Goal: Task Accomplishment & Management: Manage account settings

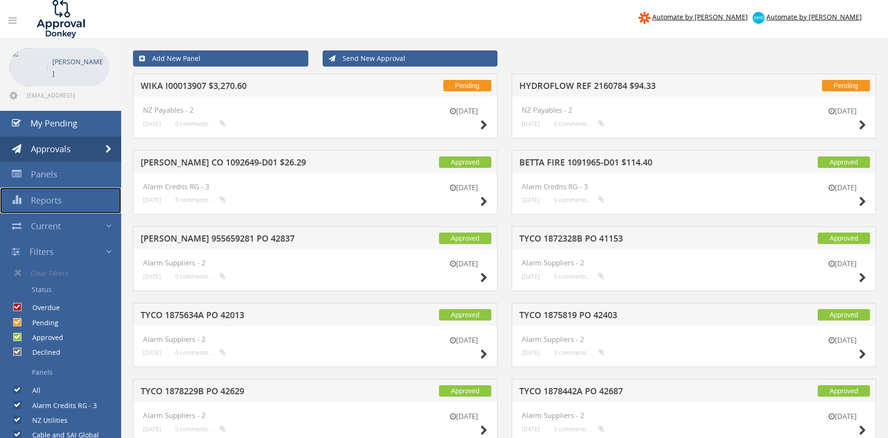
click at [54, 201] on span "Reports" at bounding box center [46, 199] width 31 height 11
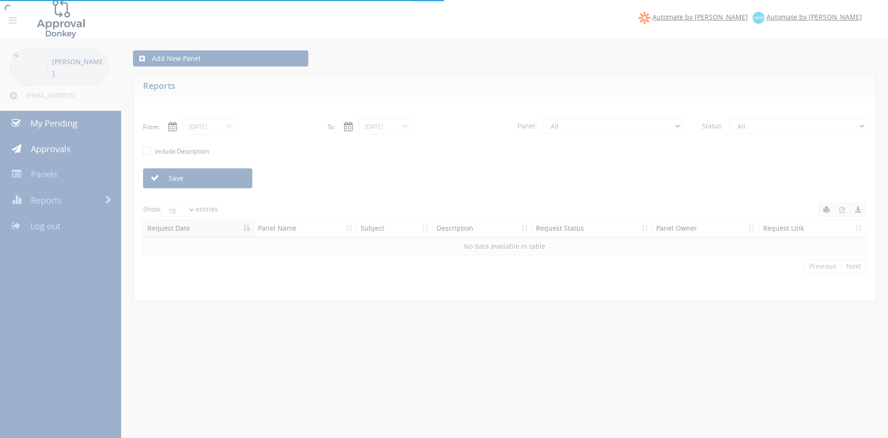
select select "number:0"
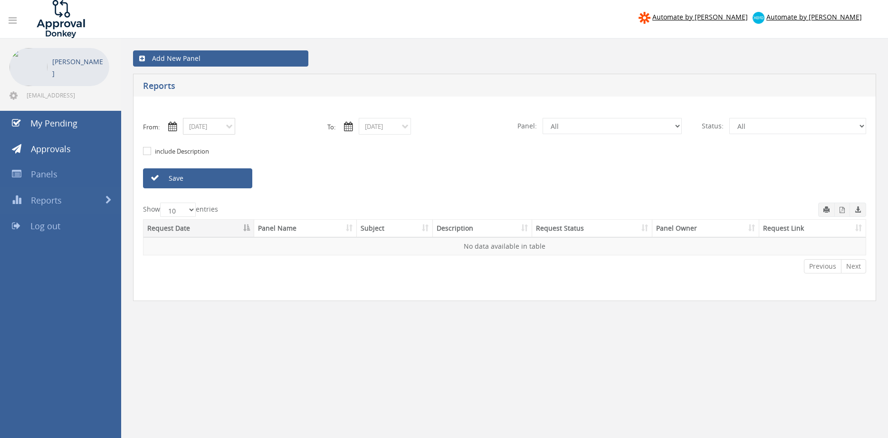
click at [224, 130] on input "[DATE]" at bounding box center [209, 126] width 52 height 17
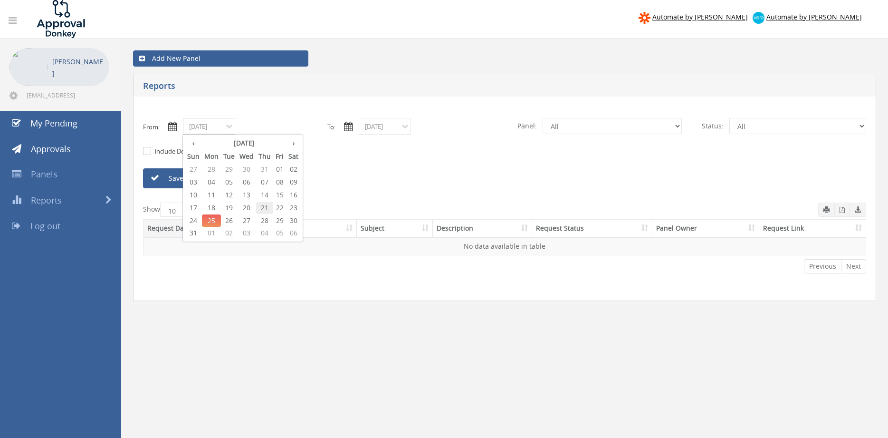
click at [266, 209] on span "21" at bounding box center [264, 207] width 17 height 12
type input "[DATE]"
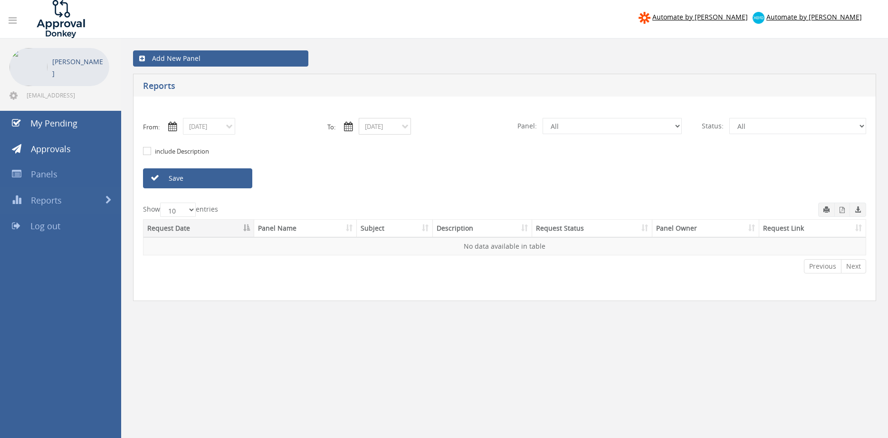
click at [386, 131] on input "[DATE]" at bounding box center [385, 126] width 52 height 17
click at [443, 210] on span "21" at bounding box center [440, 207] width 17 height 12
type input "[DATE]"
click at [543, 118] on select "All Alarm Credits RG - 3 NZ Utilities Cable and SAI Global NZ Alarms-1 NZ FX Pa…" at bounding box center [612, 126] width 139 height 16
select select "number:9632"
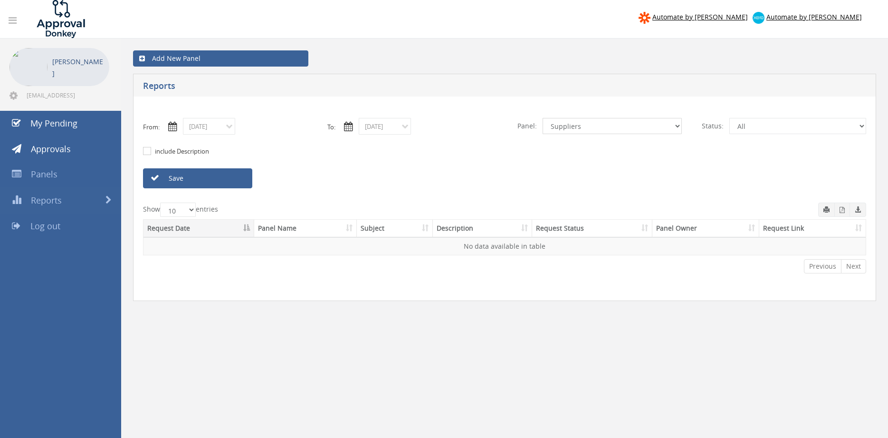
click option "Suppliers" at bounding box center [0, 0] width 0 height 0
click at [244, 181] on link "Save" at bounding box center [197, 178] width 109 height 20
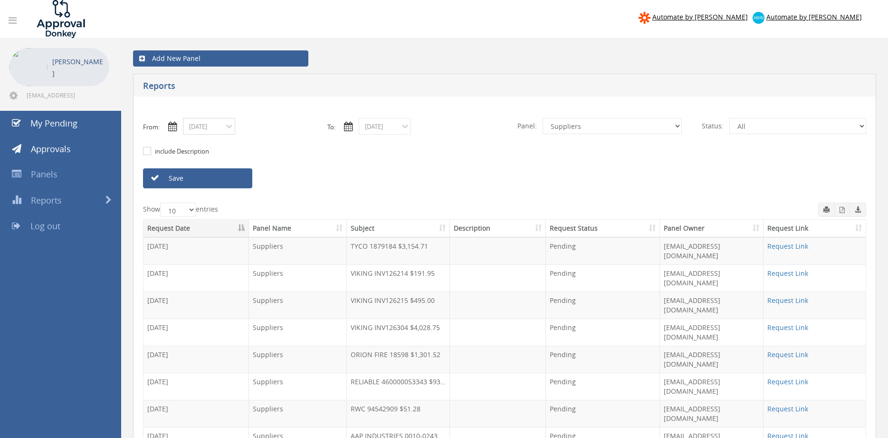
click at [194, 124] on input "[DATE]" at bounding box center [209, 126] width 52 height 17
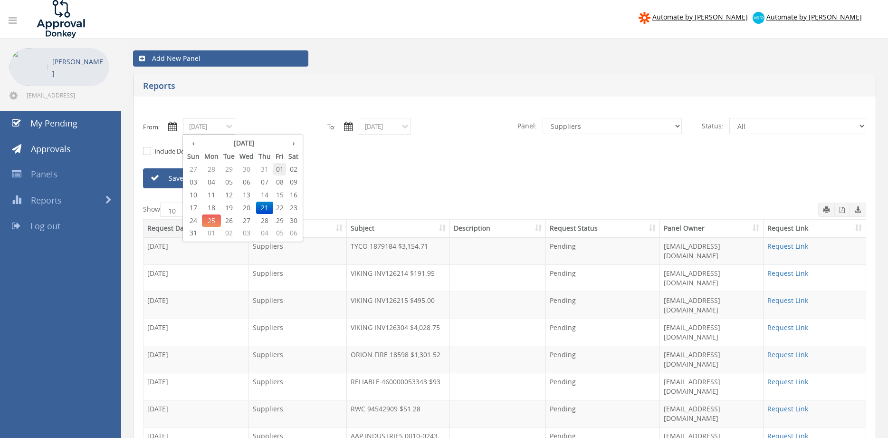
click at [281, 170] on span "01" at bounding box center [279, 169] width 13 height 12
type input "[DATE]"
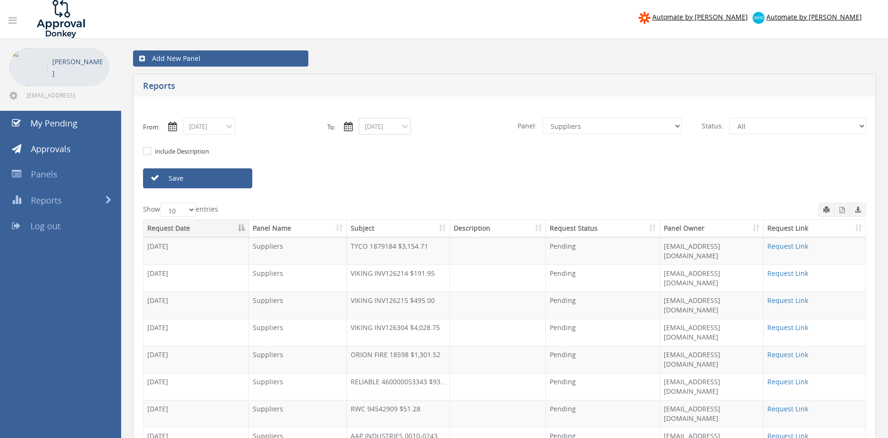
click at [382, 129] on input "[DATE]" at bounding box center [385, 126] width 52 height 17
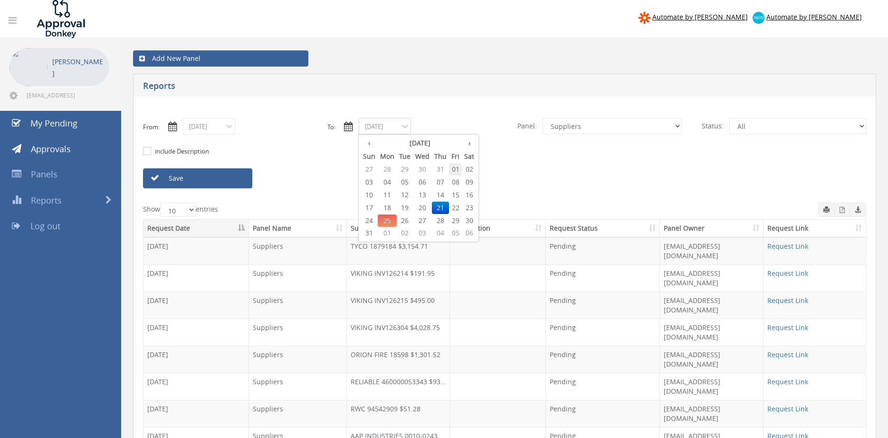
click at [460, 170] on span "01" at bounding box center [455, 169] width 13 height 12
type input "[DATE]"
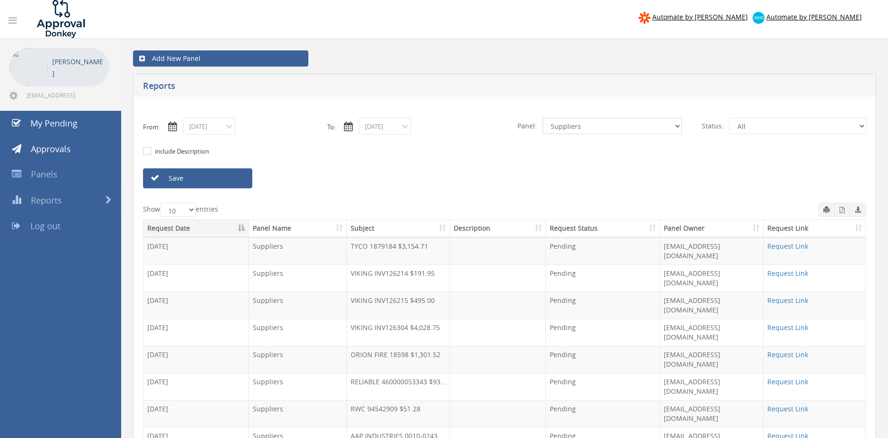
click at [543, 118] on select "All Alarm Credits RG - 3 NZ Utilities Cable and SAI Global NZ Alarms-1 NZ FX Pa…" at bounding box center [612, 126] width 139 height 16
select select "number:9744"
click option "Flamestop Utilities" at bounding box center [0, 0] width 0 height 0
click at [233, 178] on link "Save" at bounding box center [197, 178] width 109 height 20
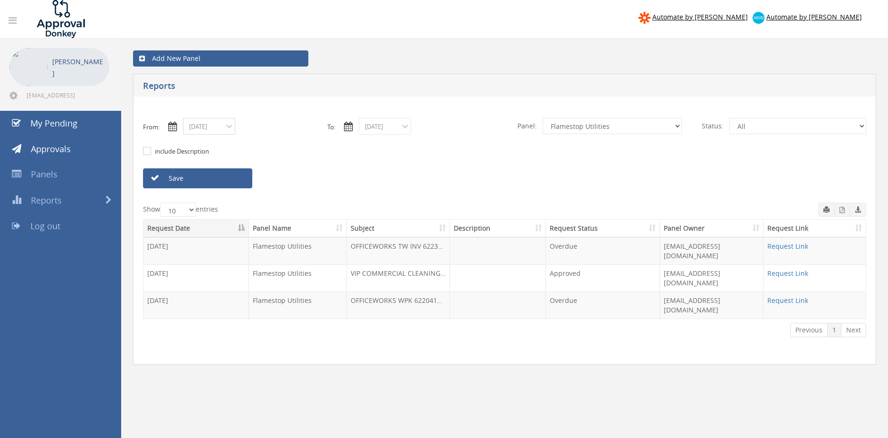
click at [214, 125] on input "[DATE]" at bounding box center [209, 126] width 52 height 17
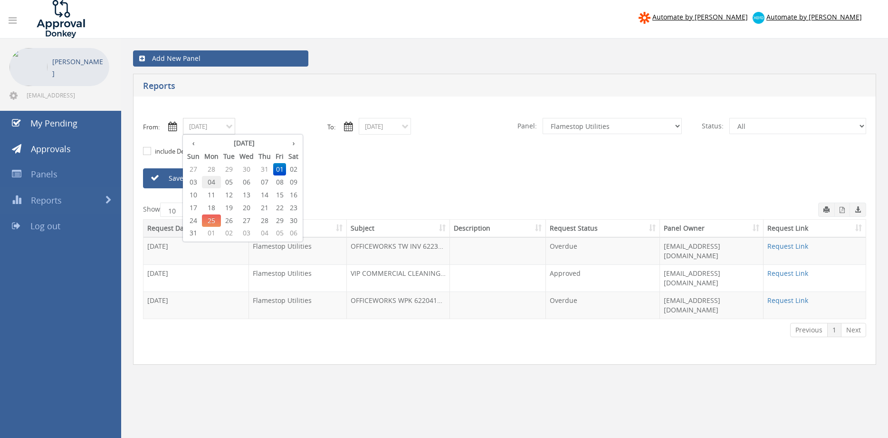
click at [216, 182] on span "04" at bounding box center [211, 182] width 19 height 12
type input "[DATE]"
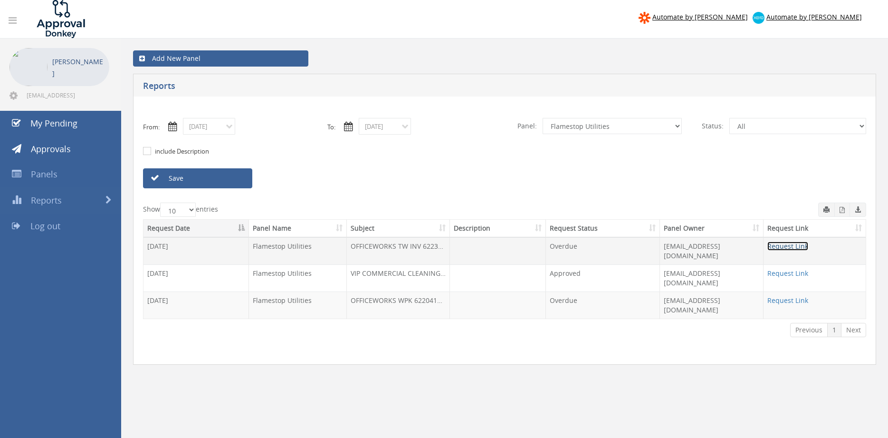
click at [796, 247] on link "Request Link" at bounding box center [787, 245] width 41 height 9
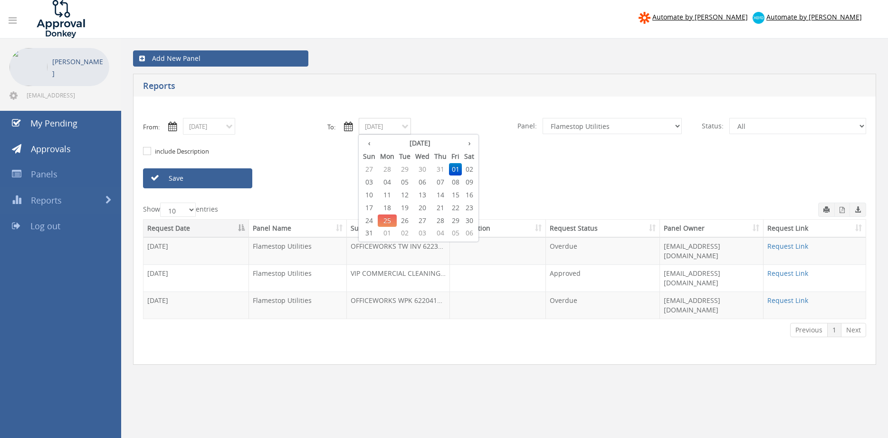
click at [374, 126] on input "[DATE]" at bounding box center [385, 126] width 52 height 17
click at [390, 181] on span "04" at bounding box center [387, 182] width 19 height 12
type input "[DATE]"
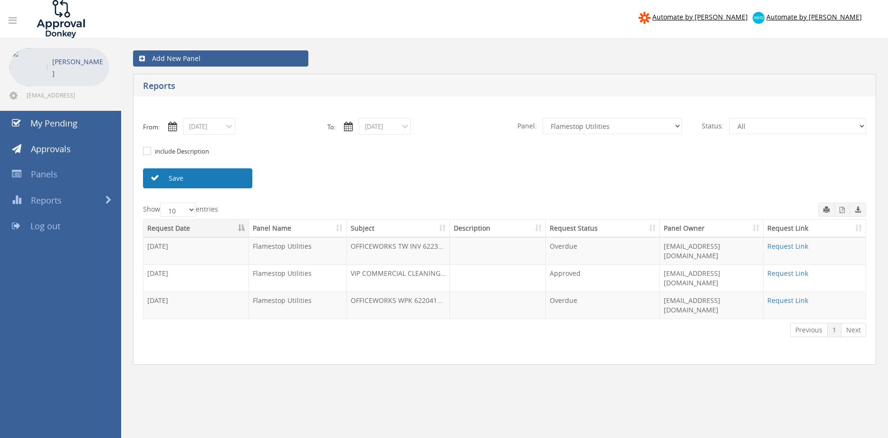
click at [241, 179] on link "Save" at bounding box center [197, 178] width 109 height 20
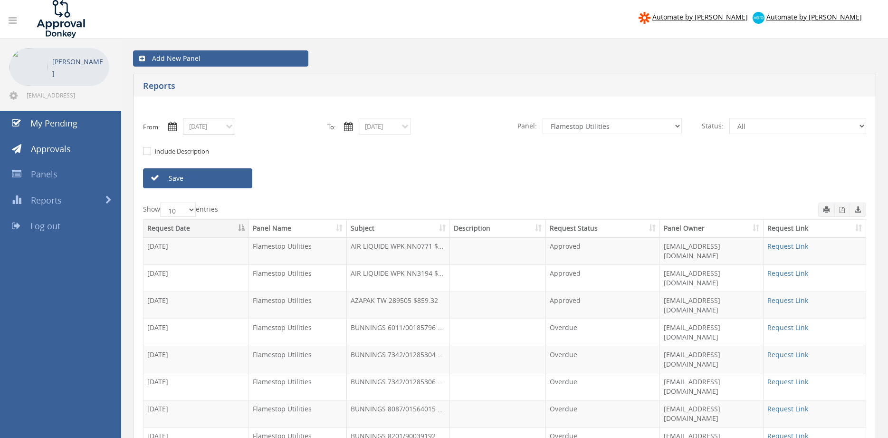
click at [215, 129] on input "[DATE]" at bounding box center [209, 126] width 52 height 17
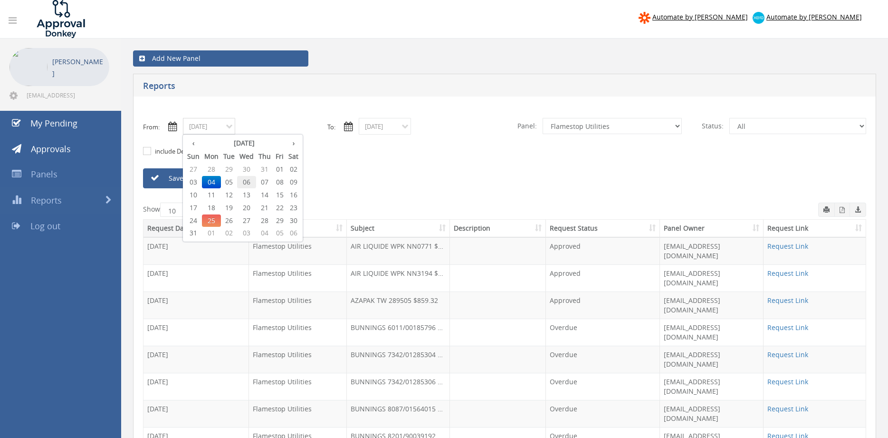
click at [247, 181] on span "06" at bounding box center [246, 182] width 19 height 12
type input "[DATE]"
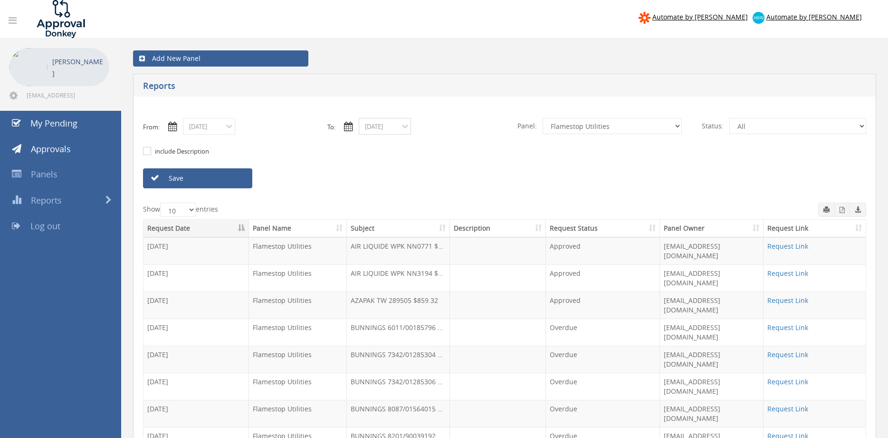
click at [377, 128] on input "[DATE]" at bounding box center [385, 126] width 52 height 17
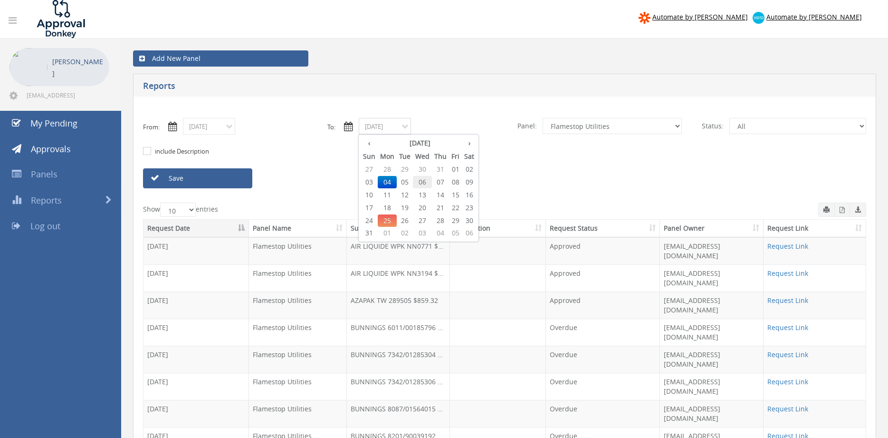
click at [423, 181] on span "06" at bounding box center [422, 182] width 19 height 12
type input "[DATE]"
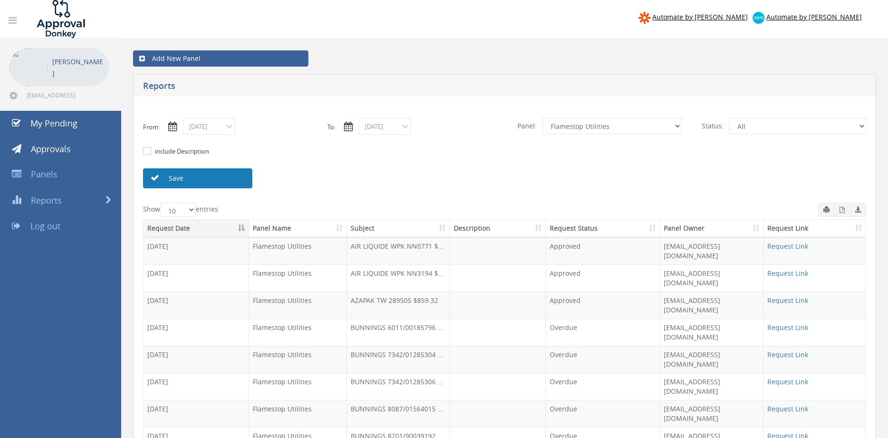
click at [238, 182] on link "Save" at bounding box center [197, 178] width 109 height 20
click at [219, 126] on input "[DATE]" at bounding box center [209, 126] width 52 height 17
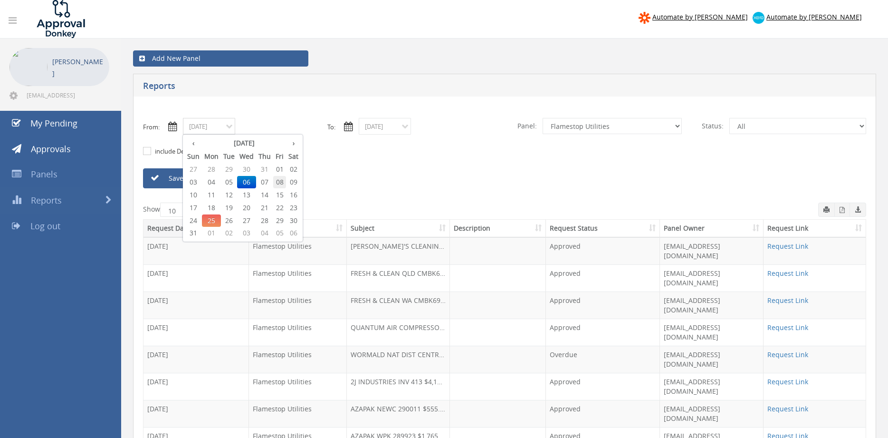
click at [283, 181] on span "08" at bounding box center [279, 182] width 13 height 12
type input "[DATE]"
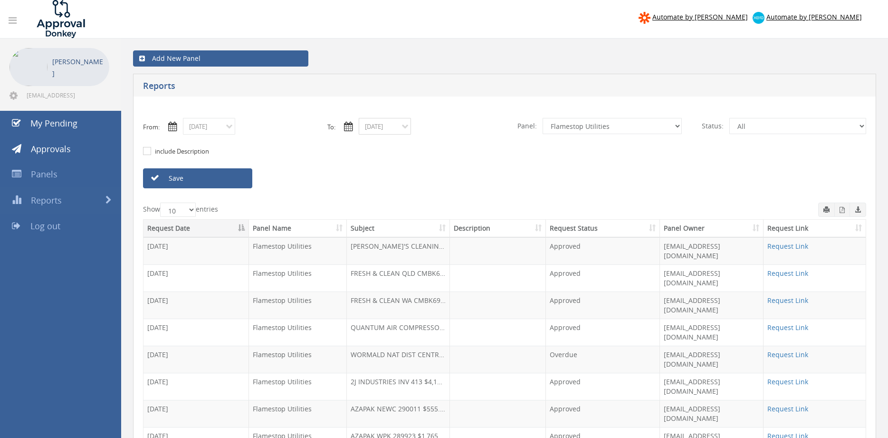
click at [378, 129] on input "[DATE]" at bounding box center [385, 126] width 52 height 17
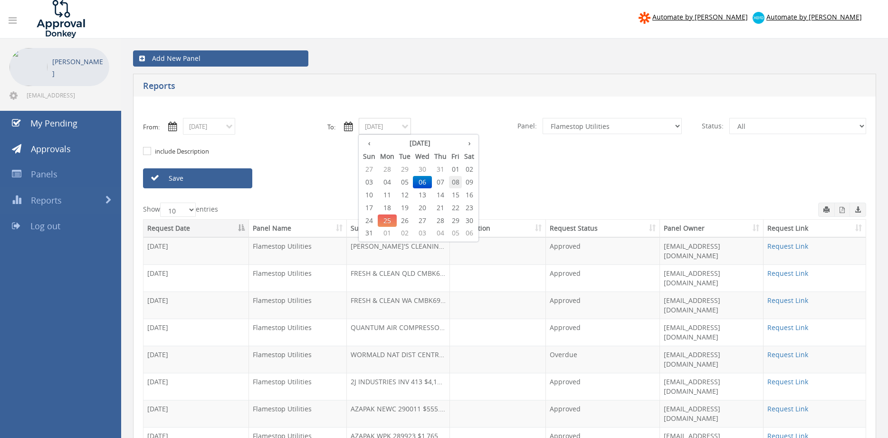
click at [460, 181] on span "08" at bounding box center [455, 182] width 13 height 12
type input "[DATE]"
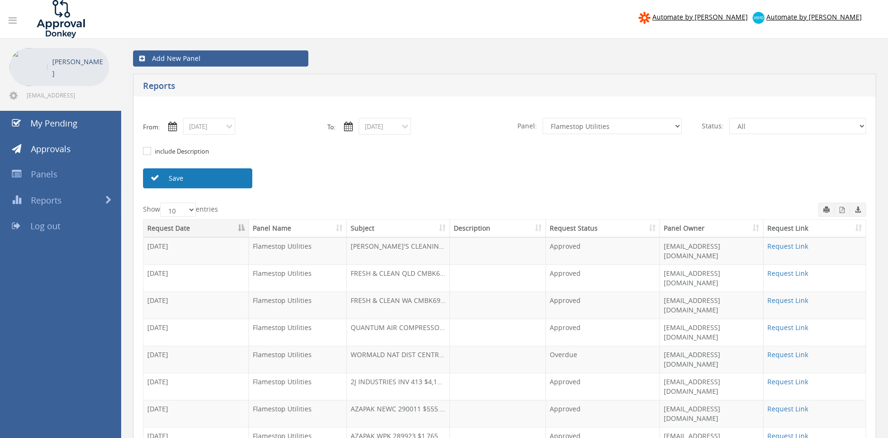
click at [240, 178] on link "Save" at bounding box center [197, 178] width 109 height 20
click at [226, 131] on input "[DATE]" at bounding box center [209, 126] width 52 height 17
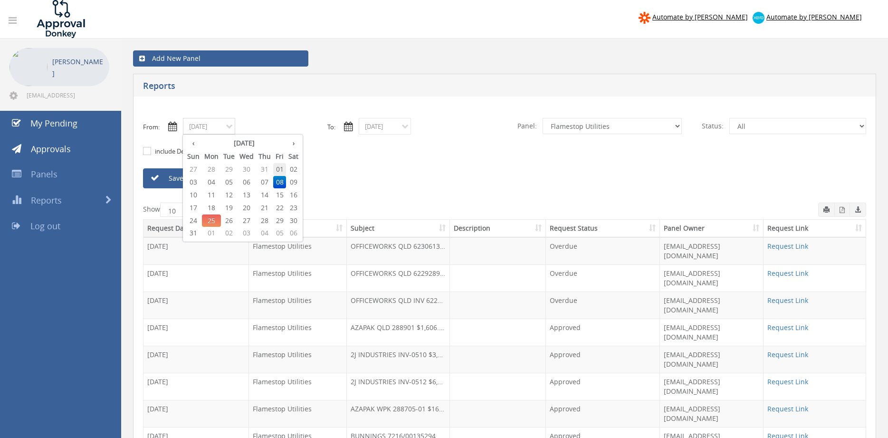
click at [282, 169] on span "01" at bounding box center [279, 169] width 13 height 12
type input "[DATE]"
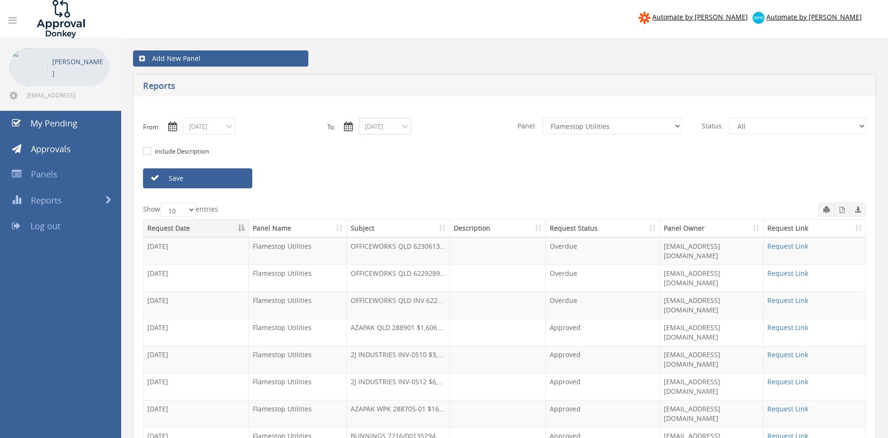
click at [396, 128] on input "[DATE]" at bounding box center [385, 126] width 52 height 17
click at [455, 167] on span "01" at bounding box center [455, 169] width 13 height 12
type input "[DATE]"
click at [233, 181] on link "Save" at bounding box center [197, 178] width 109 height 20
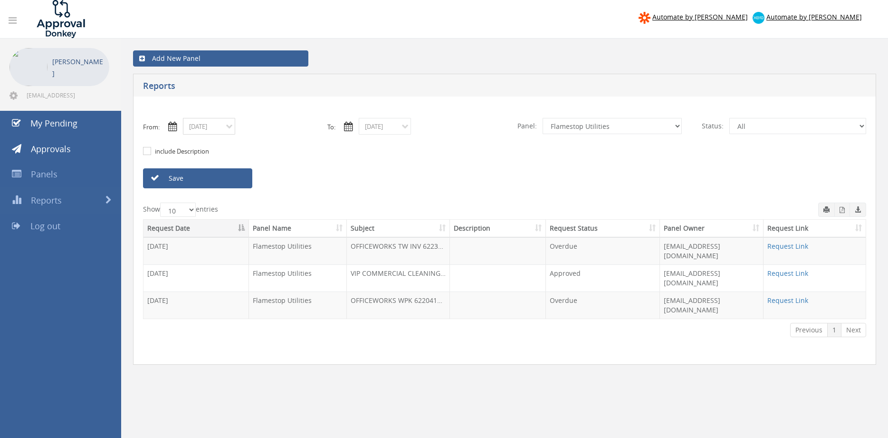
click at [219, 128] on input "[DATE]" at bounding box center [209, 126] width 52 height 17
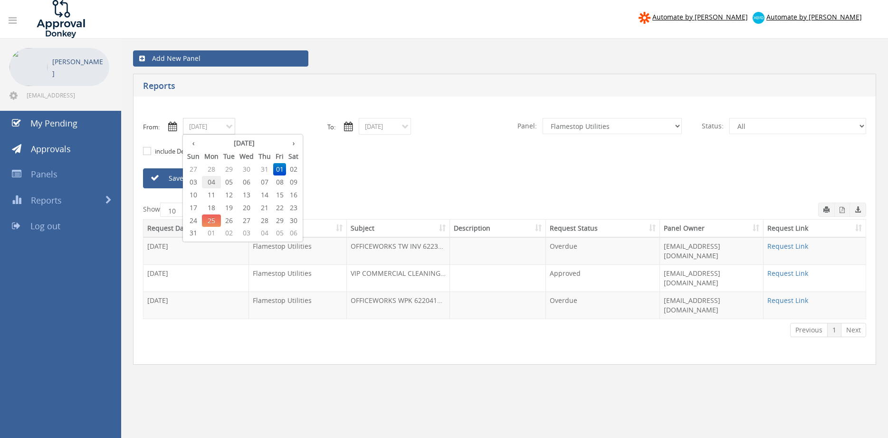
click at [212, 182] on span "04" at bounding box center [211, 182] width 19 height 12
type input "[DATE]"
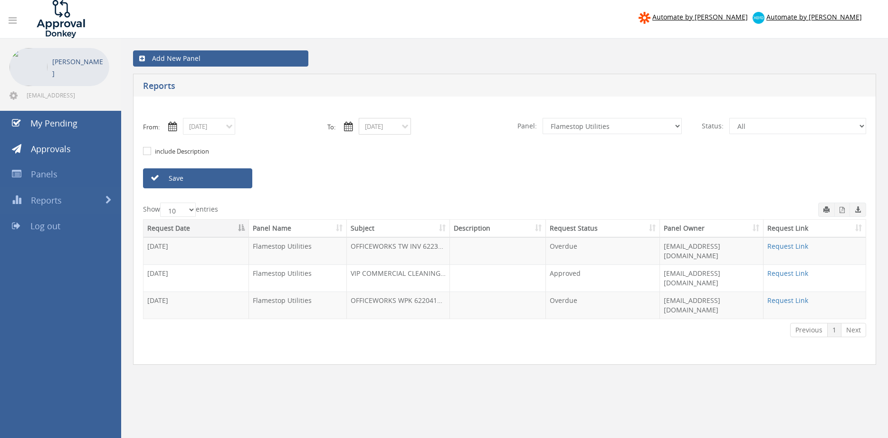
drag, startPoint x: 379, startPoint y: 126, endPoint x: 380, endPoint y: 133, distance: 7.6
click at [379, 125] on input "[DATE]" at bounding box center [385, 126] width 52 height 17
click at [385, 181] on span "04" at bounding box center [387, 182] width 19 height 12
type input "[DATE]"
click at [239, 182] on link "Save" at bounding box center [197, 178] width 109 height 20
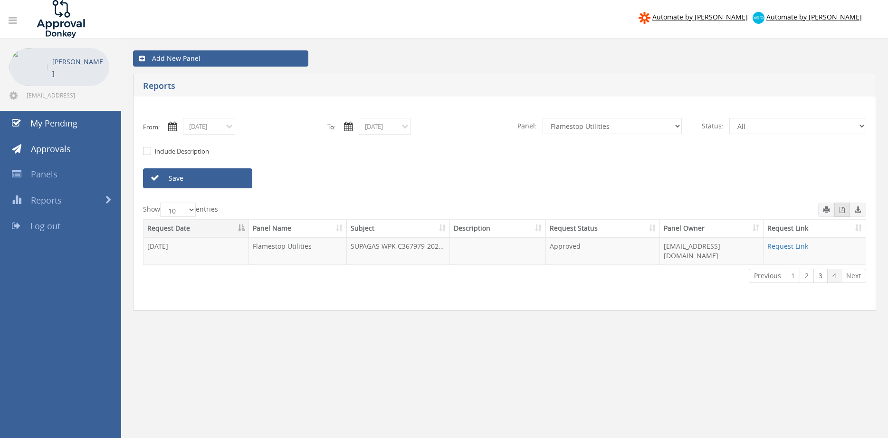
click at [844, 213] on span "button" at bounding box center [841, 210] width 5 height 8
click at [215, 122] on input "[DATE]" at bounding box center [209, 126] width 52 height 17
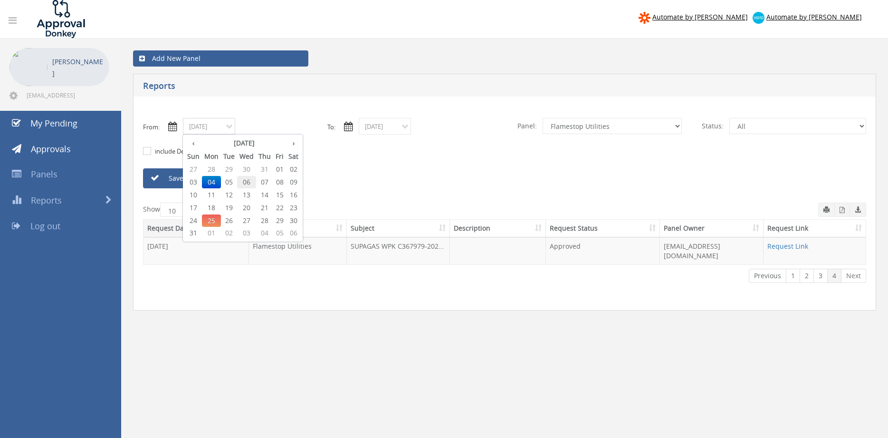
click at [248, 182] on span "06" at bounding box center [246, 182] width 19 height 12
type input "[DATE]"
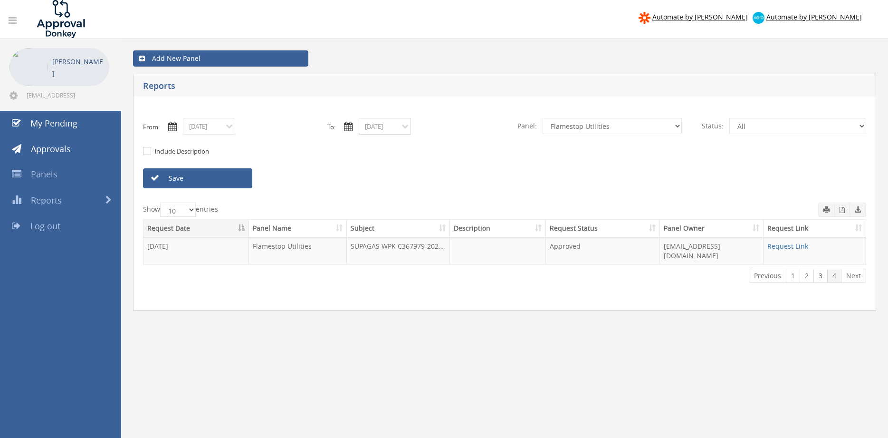
click at [385, 124] on input "[DATE]" at bounding box center [385, 126] width 52 height 17
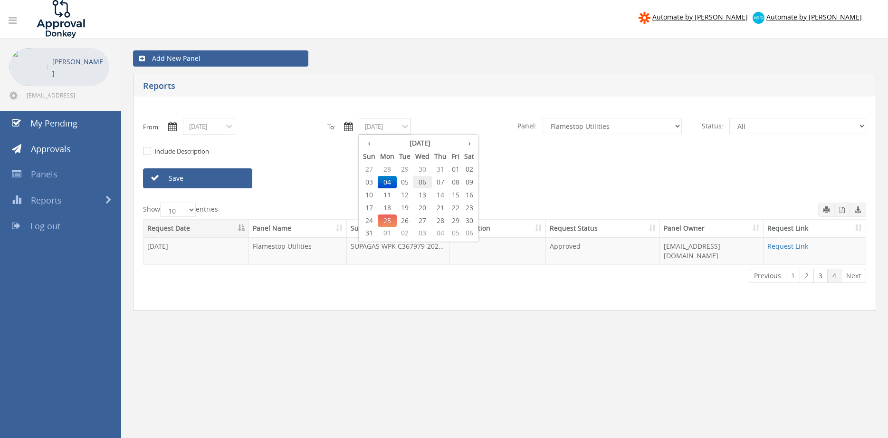
click at [421, 180] on span "06" at bounding box center [422, 182] width 19 height 12
type input "[DATE]"
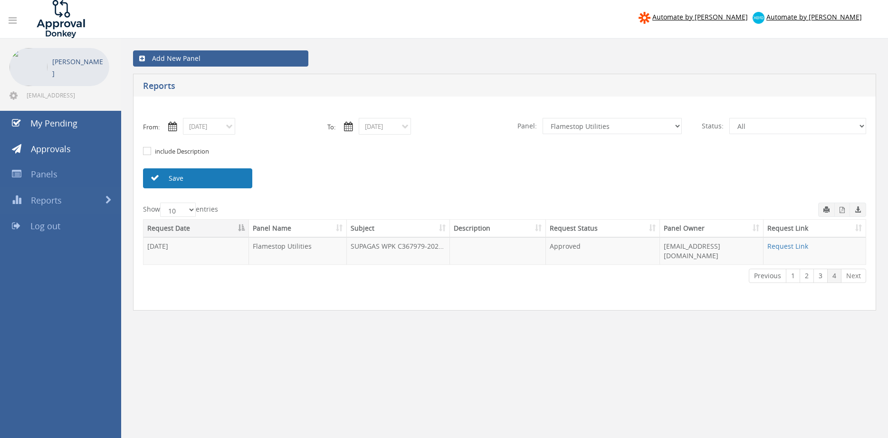
click at [243, 181] on link "Save" at bounding box center [197, 178] width 109 height 20
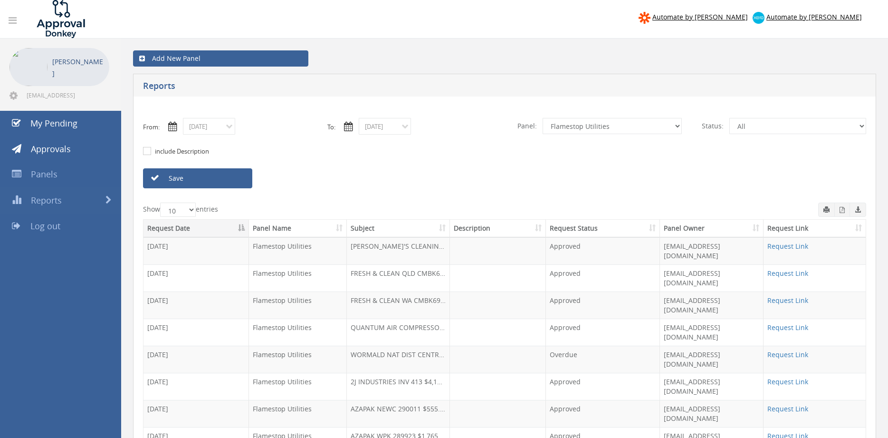
click at [840, 210] on icon "button" at bounding box center [841, 210] width 5 height 6
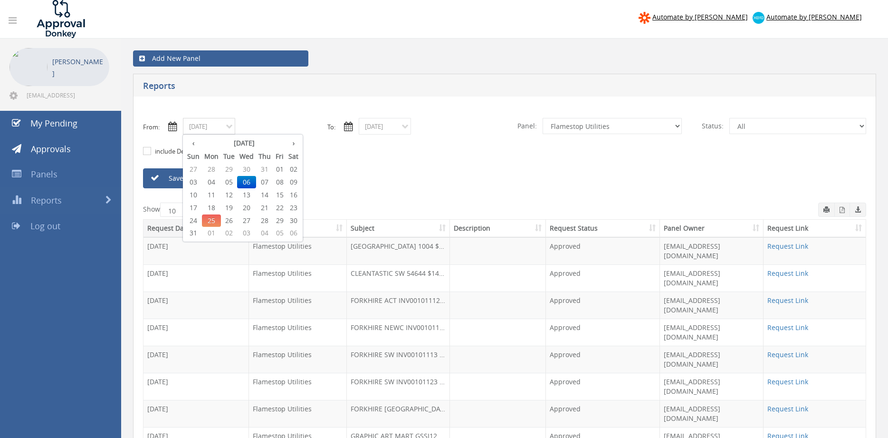
click at [222, 127] on input "[DATE]" at bounding box center [209, 126] width 52 height 17
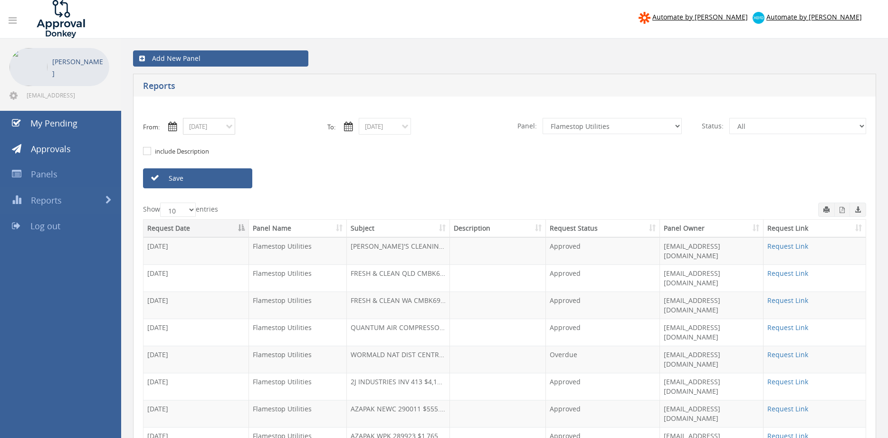
click at [221, 125] on input "[DATE]" at bounding box center [209, 126] width 52 height 17
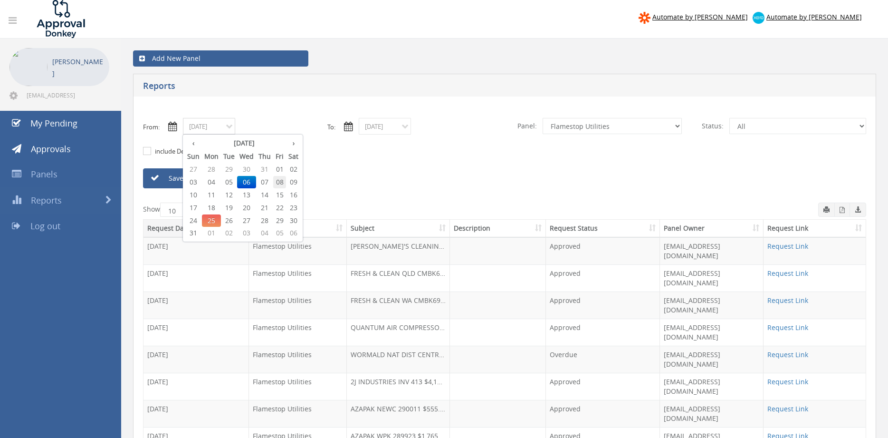
click at [281, 182] on span "08" at bounding box center [279, 182] width 13 height 12
type input "[DATE]"
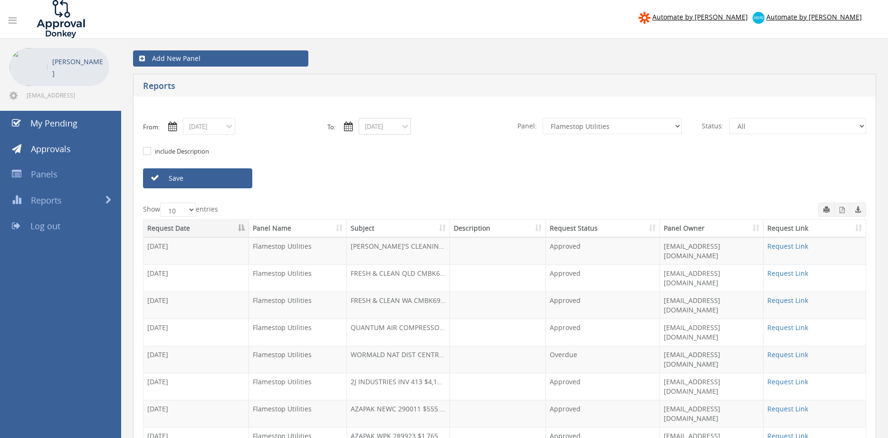
click at [369, 124] on input "[DATE]" at bounding box center [385, 126] width 52 height 17
click at [457, 180] on span "08" at bounding box center [455, 182] width 13 height 12
type input "[DATE]"
click at [230, 177] on link "Save" at bounding box center [197, 178] width 109 height 20
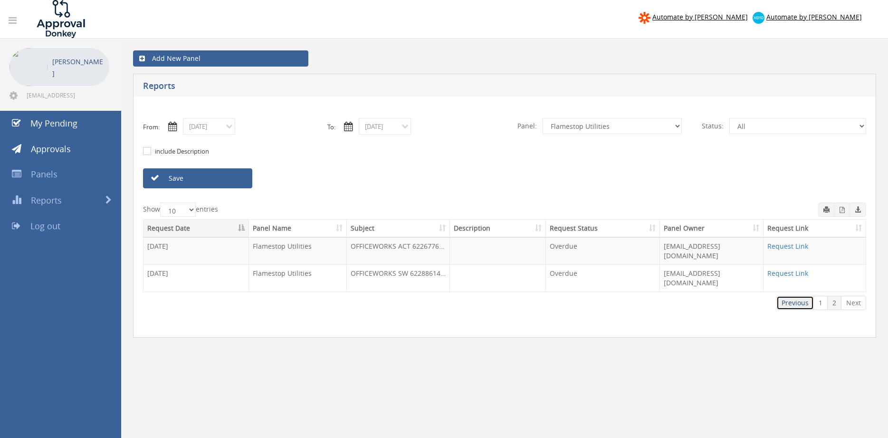
click at [793, 295] on link "Previous" at bounding box center [795, 302] width 38 height 14
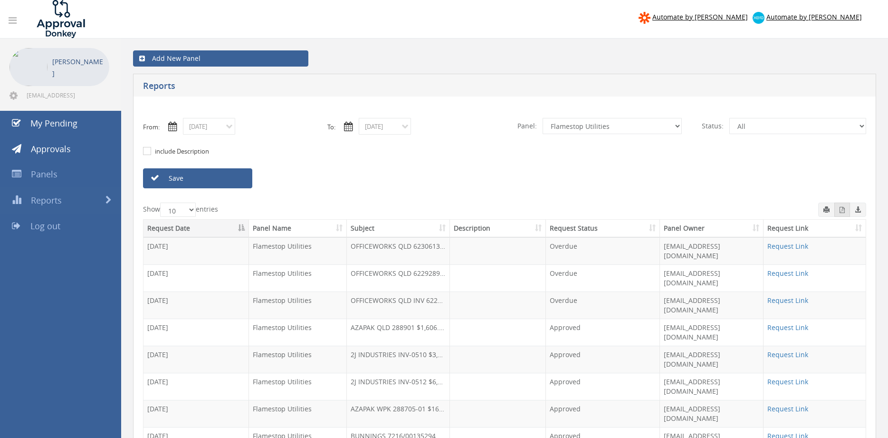
click at [840, 212] on icon "button" at bounding box center [841, 210] width 5 height 6
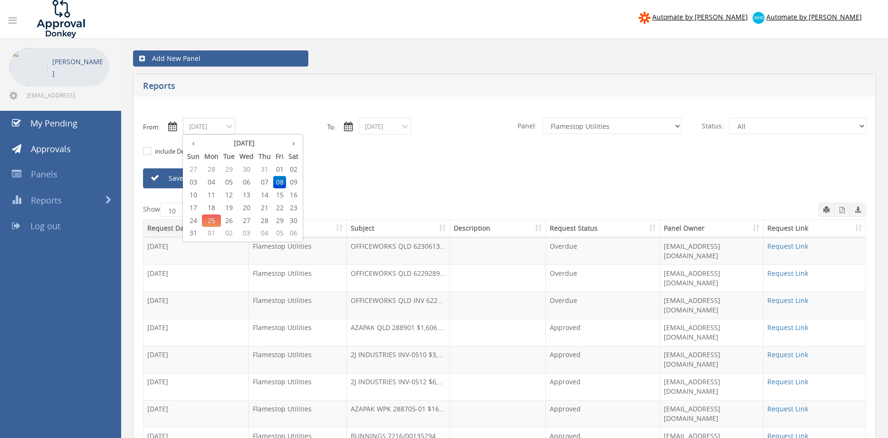
click at [206, 125] on input "[DATE]" at bounding box center [209, 126] width 52 height 17
click at [216, 192] on span "11" at bounding box center [211, 195] width 19 height 12
type input "[DATE]"
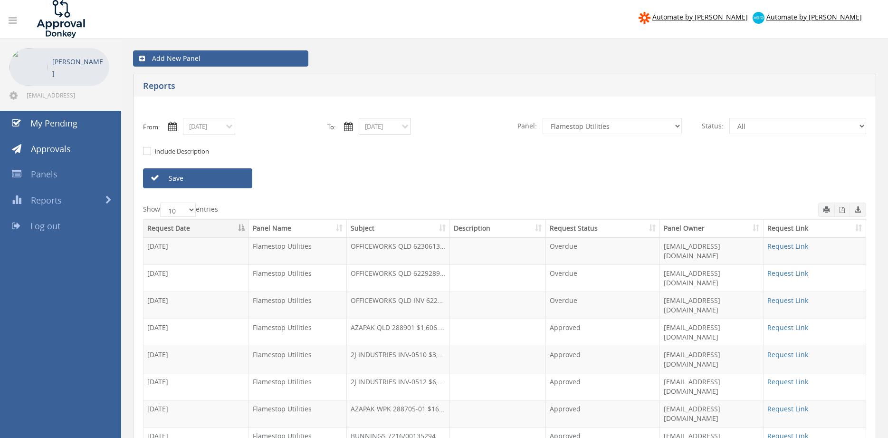
click at [377, 125] on input "[DATE]" at bounding box center [385, 126] width 52 height 17
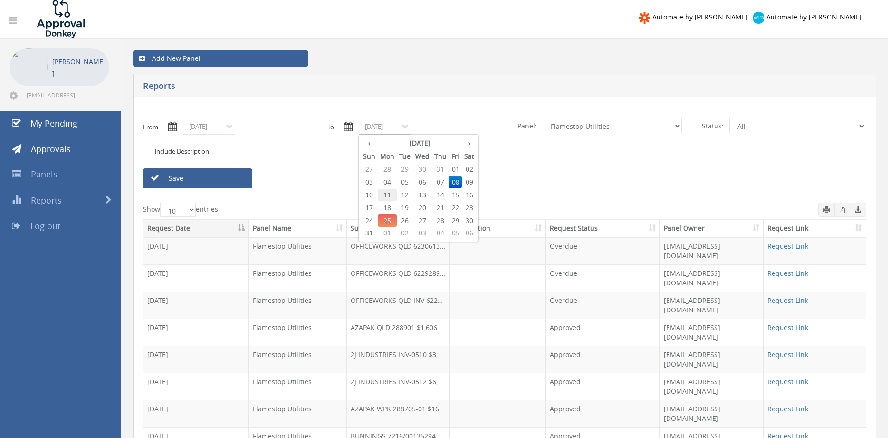
click at [391, 195] on span "11" at bounding box center [387, 195] width 19 height 12
type input "[DATE]"
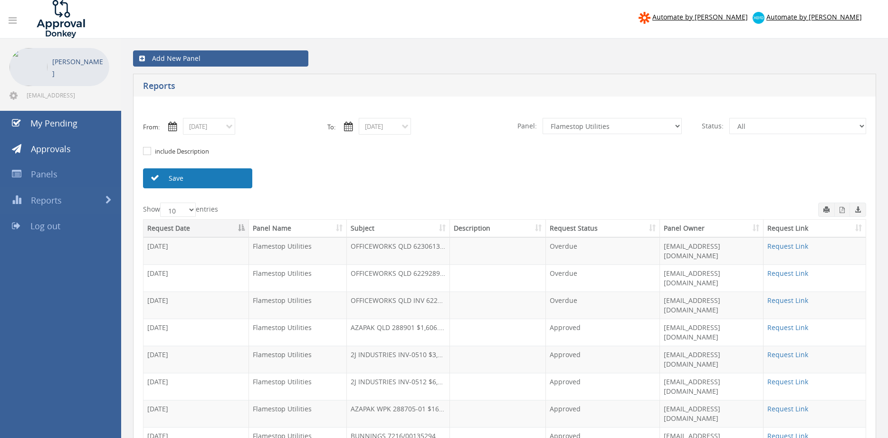
click at [230, 179] on link "Save" at bounding box center [197, 178] width 109 height 20
click at [842, 210] on icon "button" at bounding box center [841, 210] width 5 height 6
click at [212, 129] on input "[DATE]" at bounding box center [209, 126] width 52 height 17
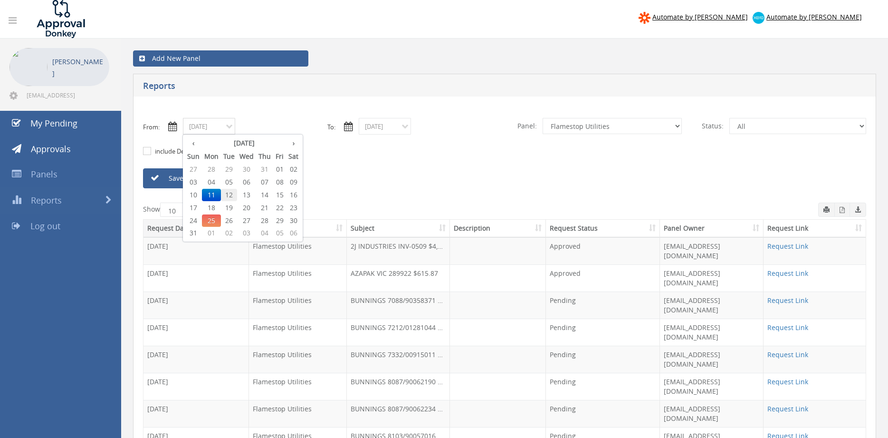
click at [230, 195] on span "12" at bounding box center [229, 195] width 16 height 12
type input "[DATE]"
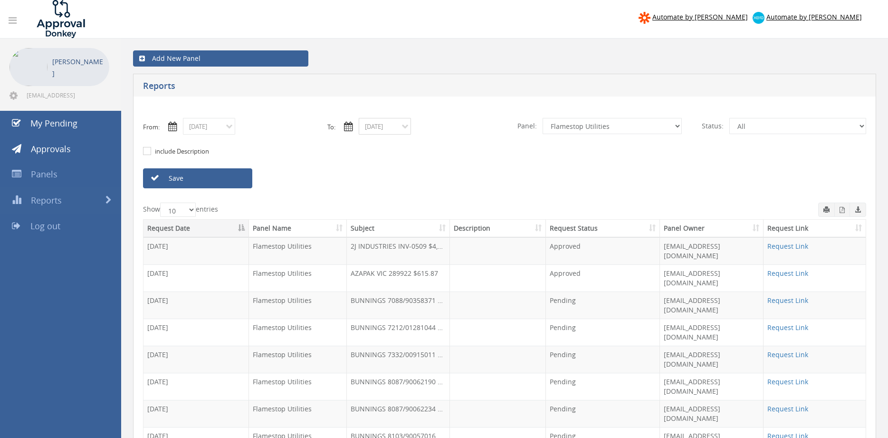
click at [380, 128] on input "[DATE]" at bounding box center [385, 126] width 52 height 17
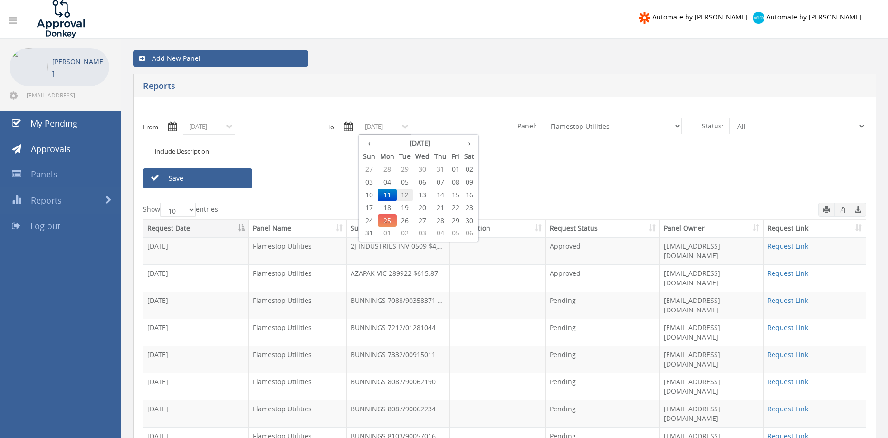
click at [406, 194] on span "12" at bounding box center [405, 195] width 16 height 12
type input "[DATE]"
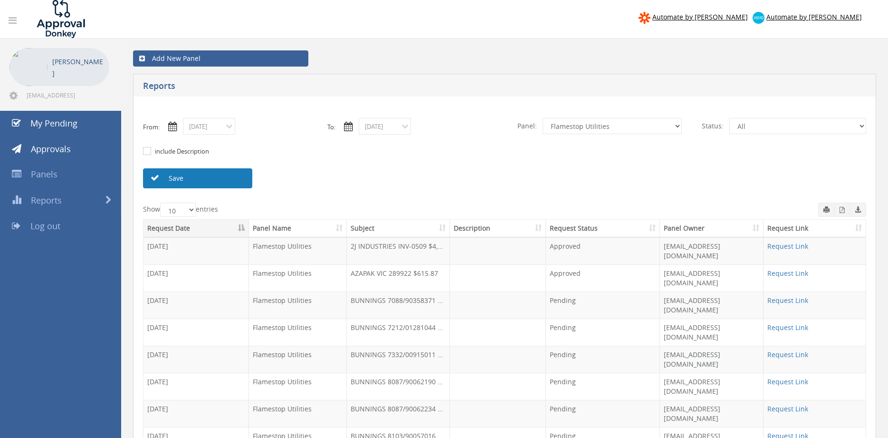
click at [245, 179] on link "Save" at bounding box center [197, 178] width 109 height 20
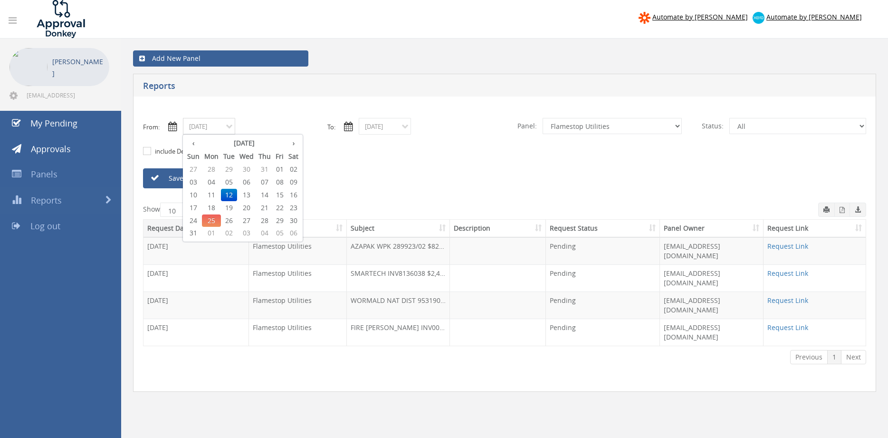
click at [217, 133] on input "[DATE]" at bounding box center [209, 126] width 52 height 17
click at [214, 206] on span "18" at bounding box center [211, 207] width 19 height 12
type input "[DATE]"
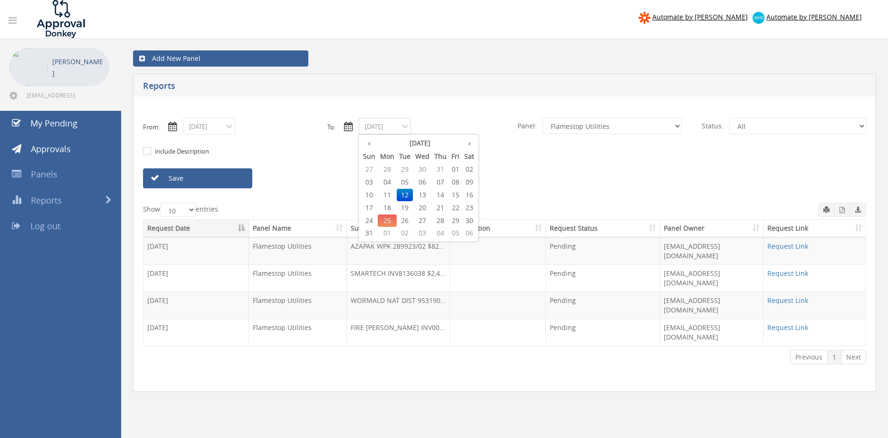
click at [373, 128] on input "[DATE]" at bounding box center [385, 126] width 52 height 17
click at [391, 206] on span "18" at bounding box center [387, 207] width 19 height 12
type input "[DATE]"
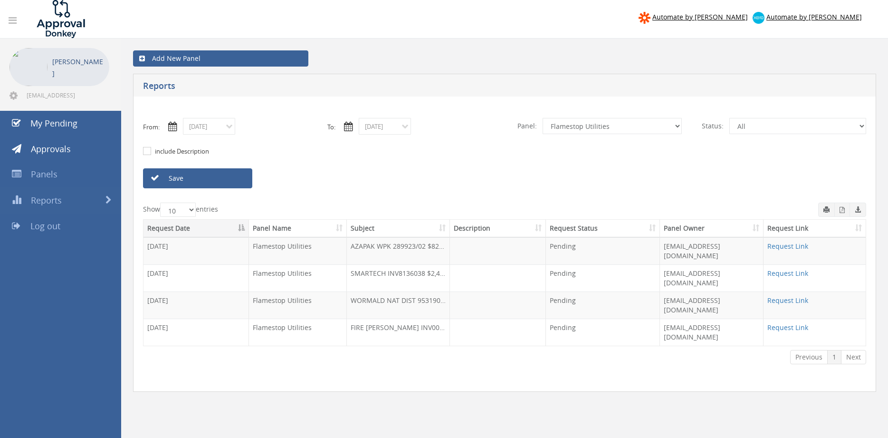
drag, startPoint x: 216, startPoint y: 179, endPoint x: 266, endPoint y: 174, distance: 50.1
click at [216, 179] on link "Save" at bounding box center [197, 178] width 109 height 20
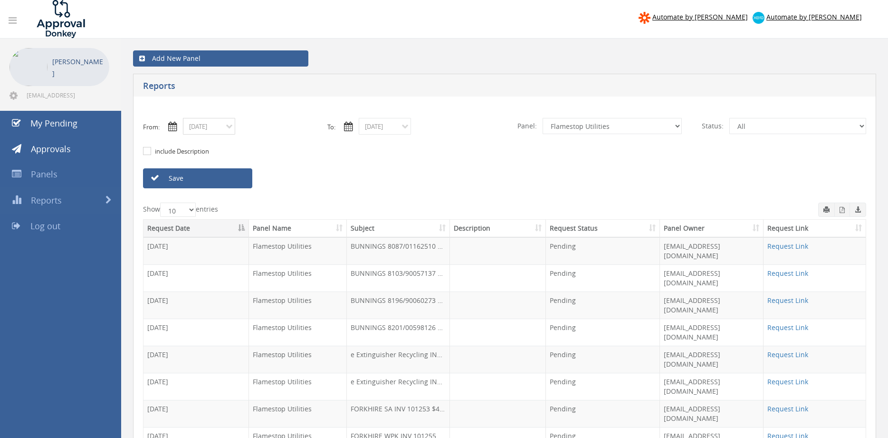
click at [221, 133] on input "[DATE]" at bounding box center [209, 126] width 52 height 17
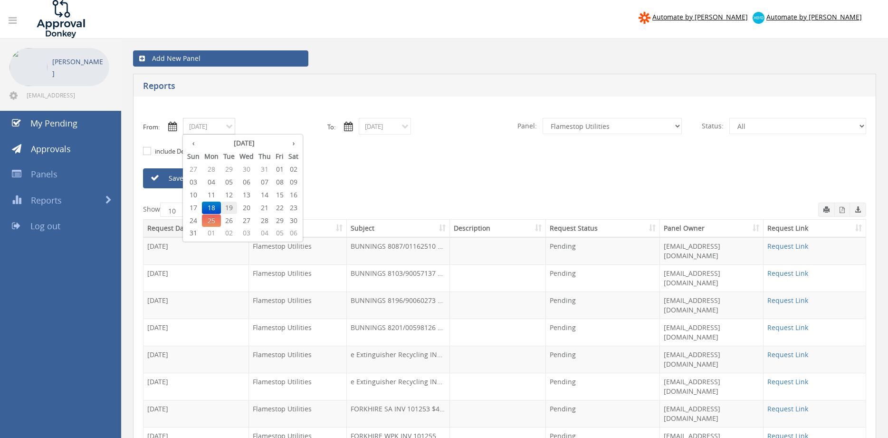
click at [230, 206] on span "19" at bounding box center [229, 207] width 16 height 12
type input "[DATE]"
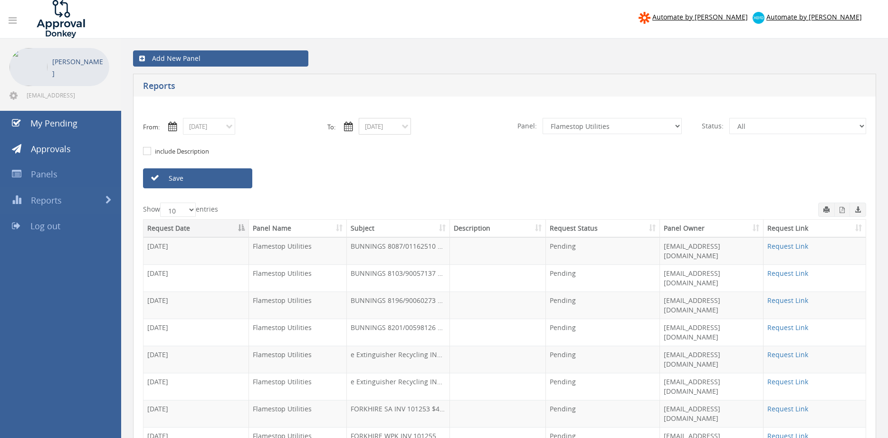
click at [381, 127] on input "[DATE]" at bounding box center [385, 126] width 52 height 17
click at [406, 208] on span "19" at bounding box center [405, 207] width 16 height 12
type input "[DATE]"
click at [229, 181] on link "Save" at bounding box center [197, 178] width 109 height 20
click at [841, 210] on icon "button" at bounding box center [841, 210] width 5 height 6
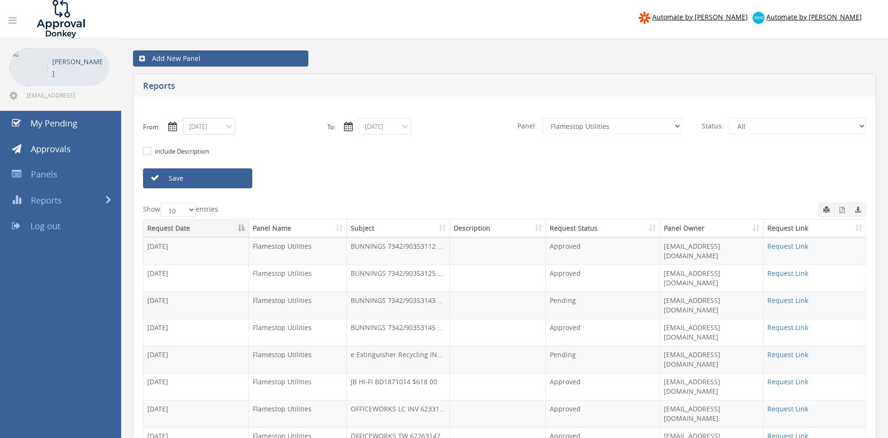
click at [206, 125] on input "[DATE]" at bounding box center [209, 126] width 52 height 17
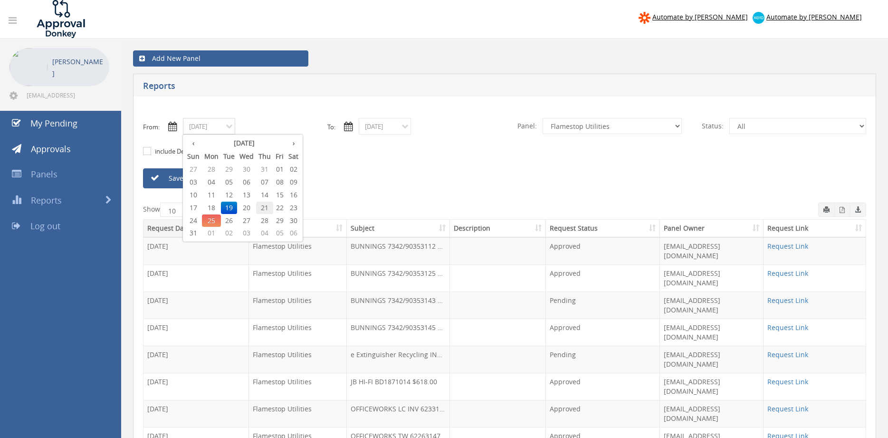
click at [268, 207] on span "21" at bounding box center [264, 207] width 17 height 12
type input "[DATE]"
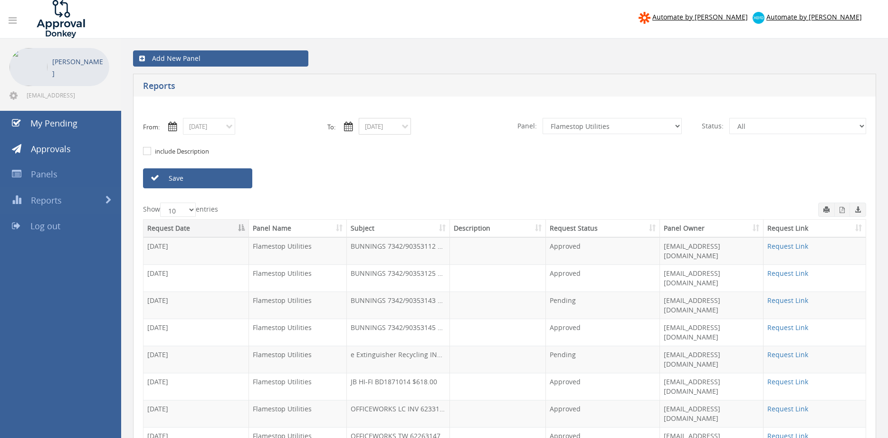
click at [374, 124] on input "[DATE]" at bounding box center [385, 126] width 52 height 17
click at [445, 209] on span "21" at bounding box center [440, 207] width 17 height 12
type input "[DATE]"
click at [233, 183] on link "Save" at bounding box center [197, 178] width 109 height 20
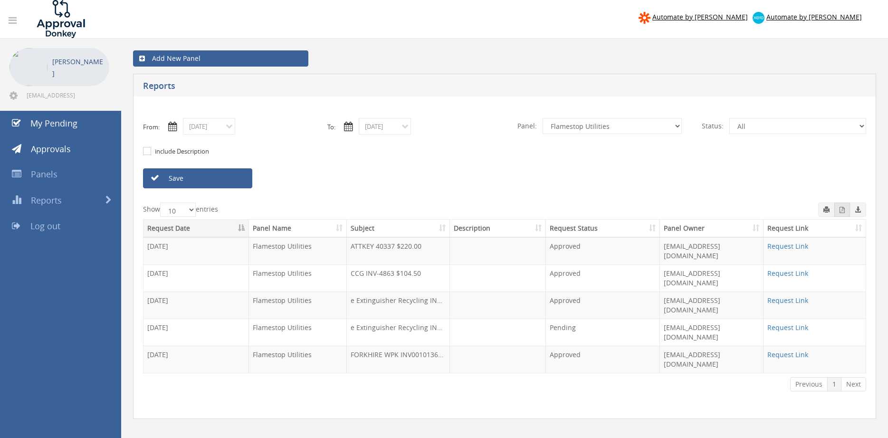
click at [840, 209] on icon "button" at bounding box center [841, 210] width 5 height 6
click at [224, 131] on input "[DATE]" at bounding box center [209, 126] width 52 height 17
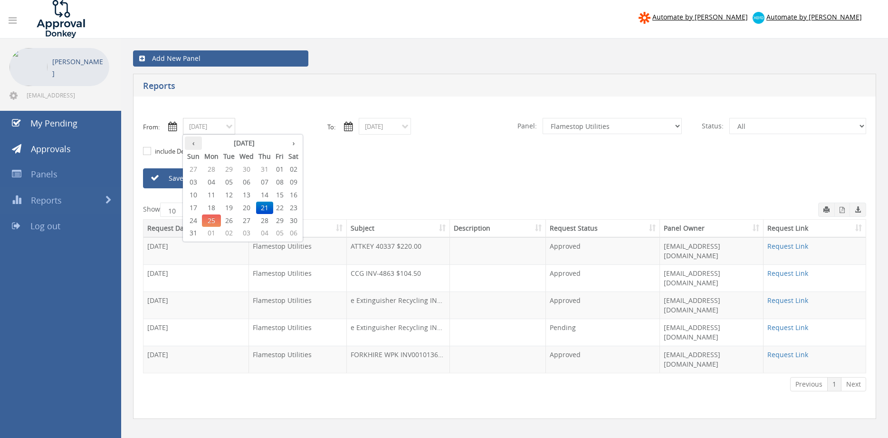
click at [193, 144] on th "‹" at bounding box center [193, 142] width 17 height 13
click at [267, 220] on span "31" at bounding box center [264, 220] width 17 height 12
type input "[DATE]"
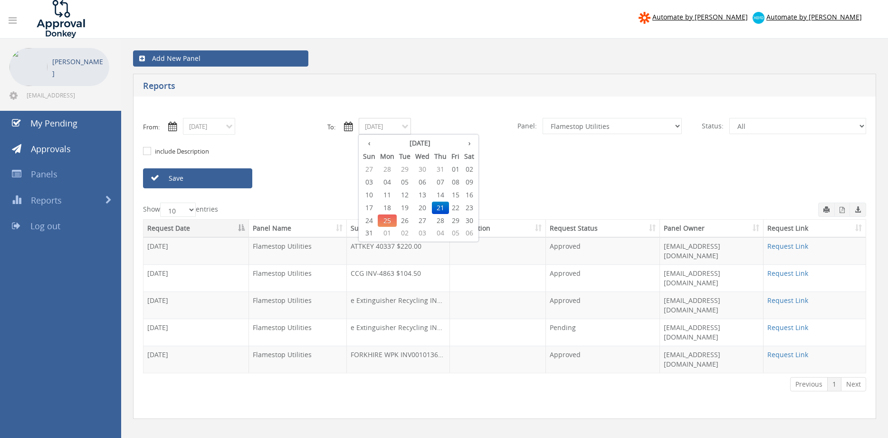
click at [374, 128] on input "[DATE]" at bounding box center [385, 126] width 52 height 17
click at [369, 145] on th "‹" at bounding box center [369, 142] width 17 height 13
click at [438, 220] on span "31" at bounding box center [440, 220] width 17 height 12
type input "[DATE]"
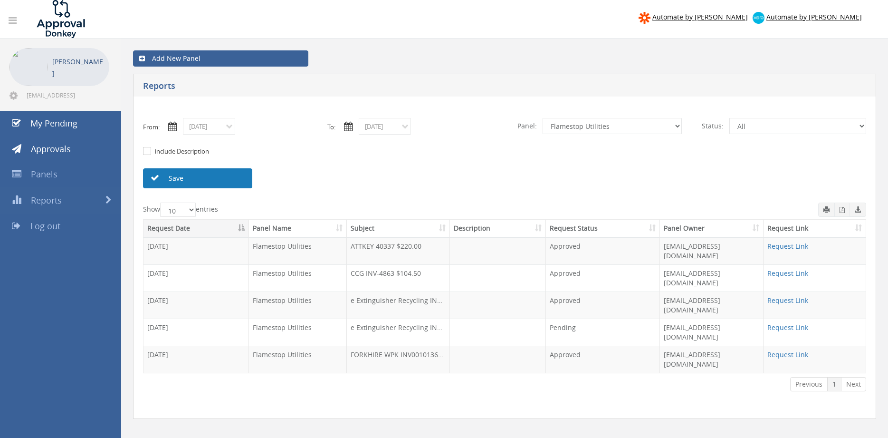
click at [238, 178] on link "Save" at bounding box center [197, 178] width 109 height 20
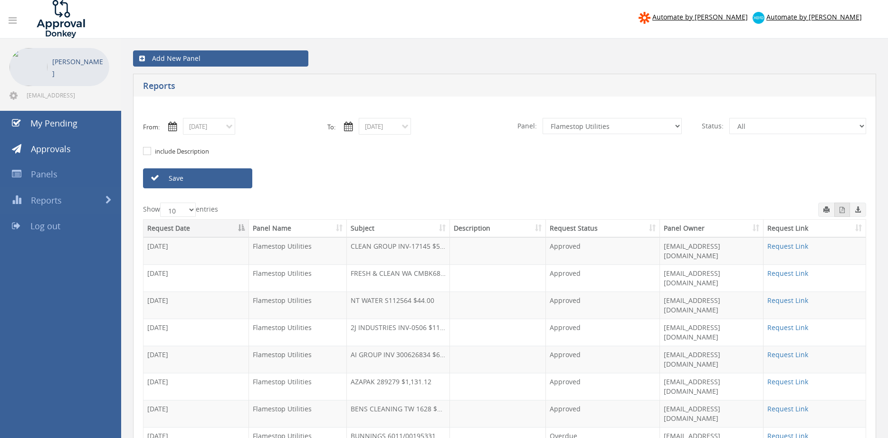
click at [842, 212] on icon "button" at bounding box center [841, 210] width 5 height 6
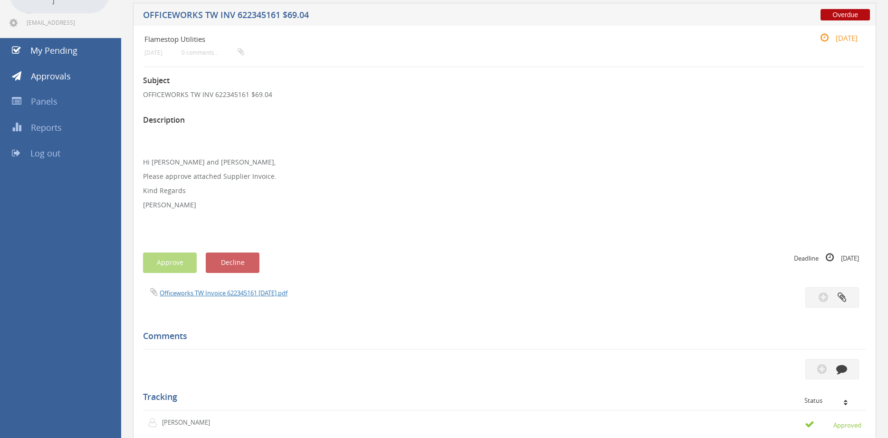
scroll to position [71, 0]
